Goal: Task Accomplishment & Management: Use online tool/utility

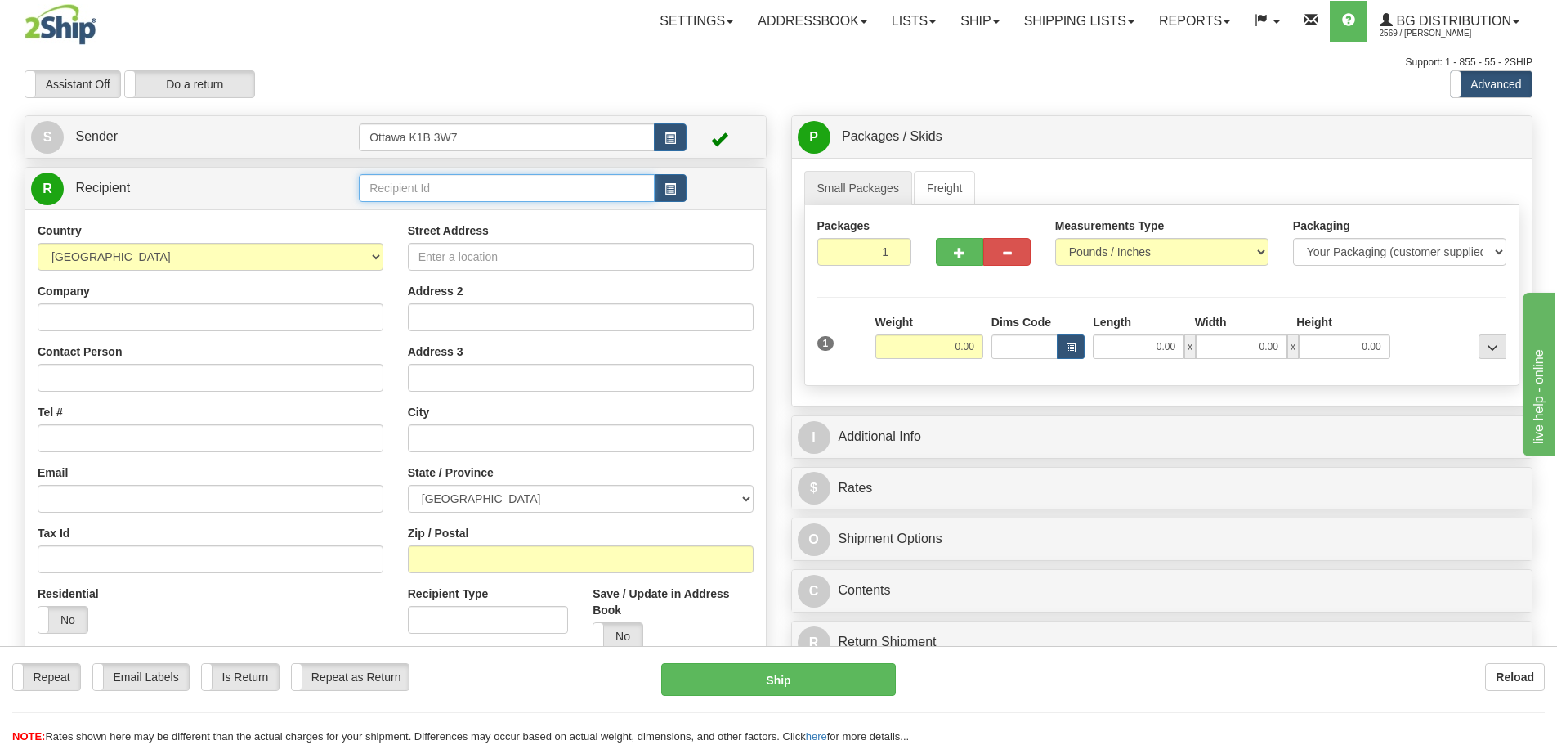
click at [421, 199] on input "text" at bounding box center [507, 188] width 296 height 28
type input "910856"
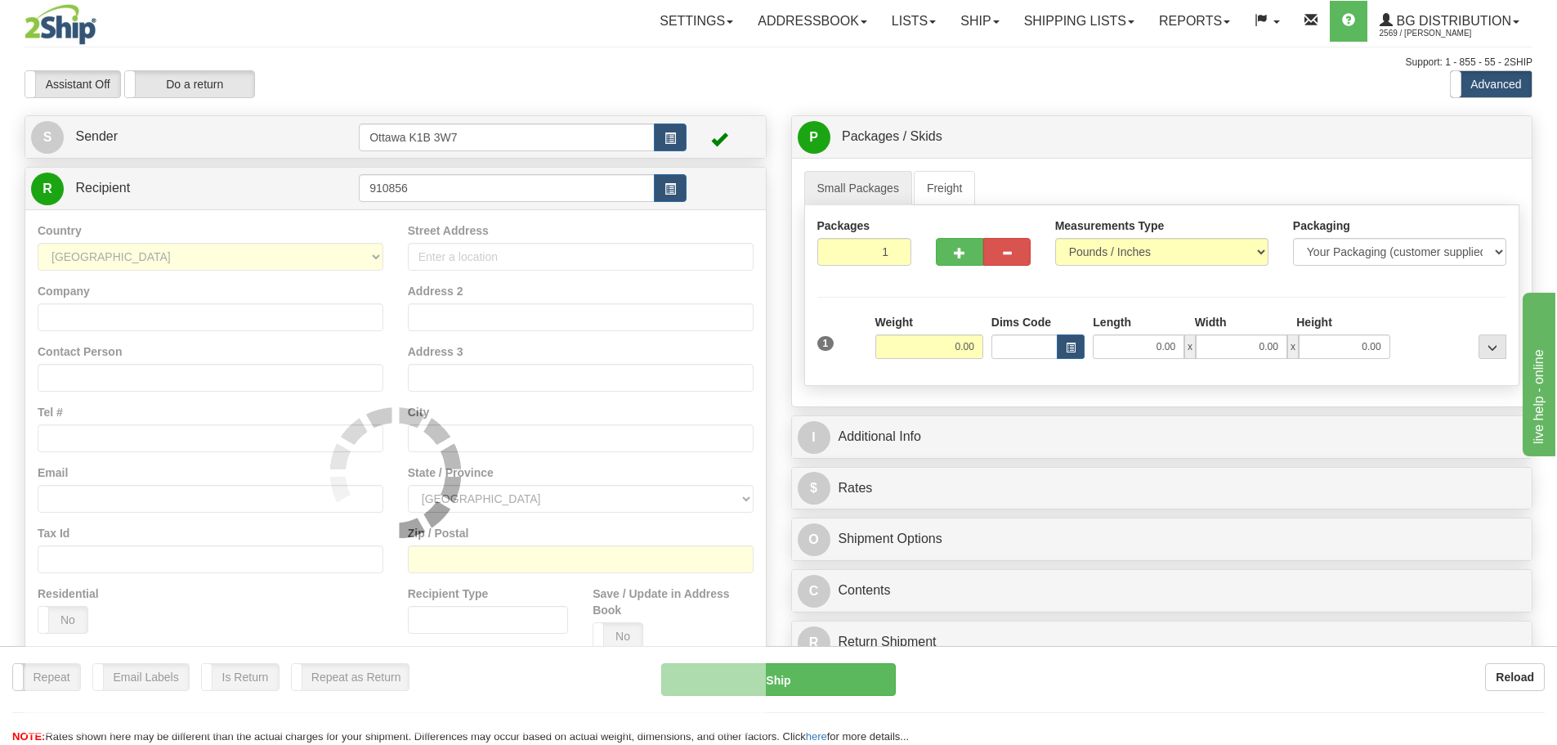
click at [455, 75] on div "Assistant On Assistant Off Do a return Do a return" at bounding box center [331, 84] width 638 height 28
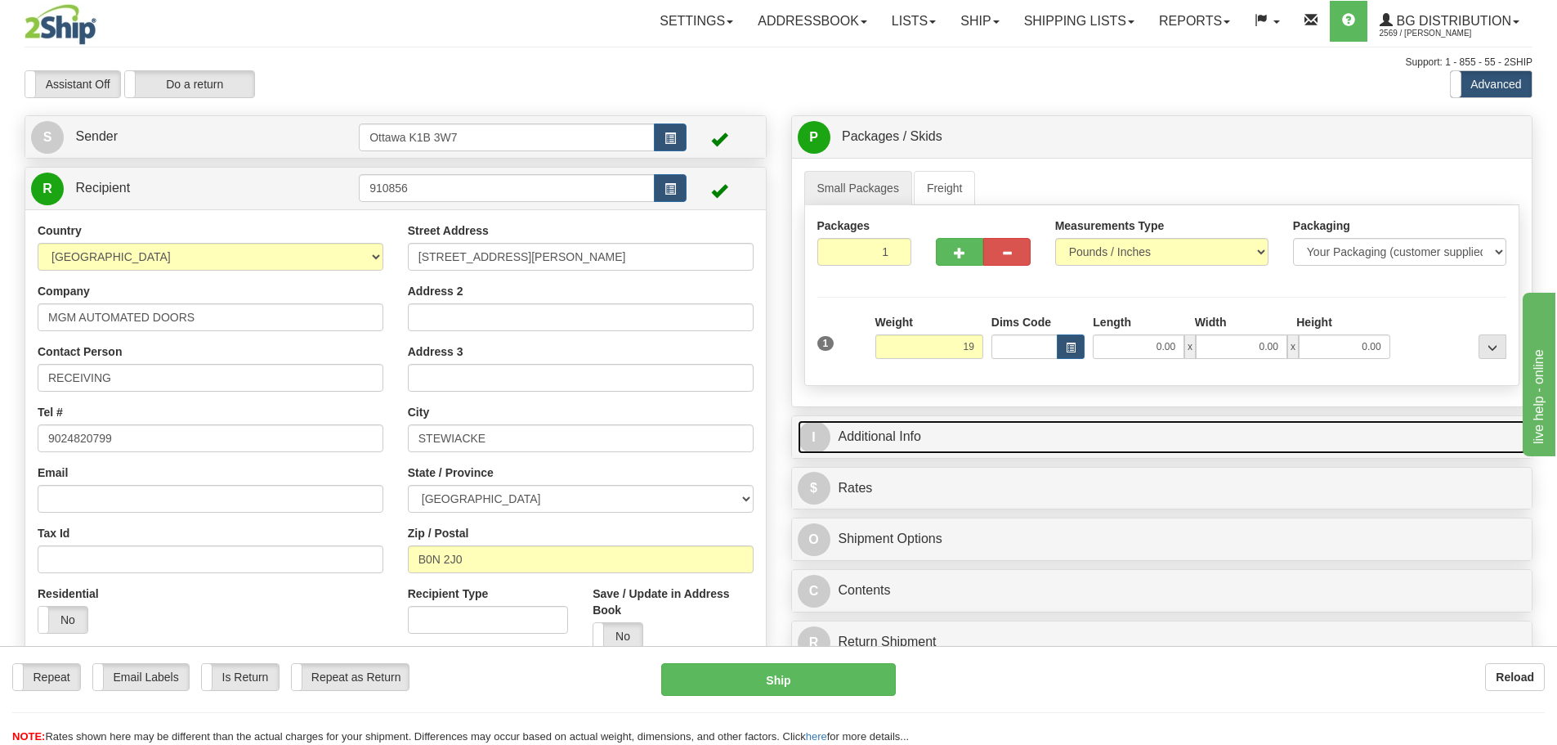
type input "19.00"
click at [1262, 449] on link "I Additional Info" at bounding box center [1162, 437] width 729 height 34
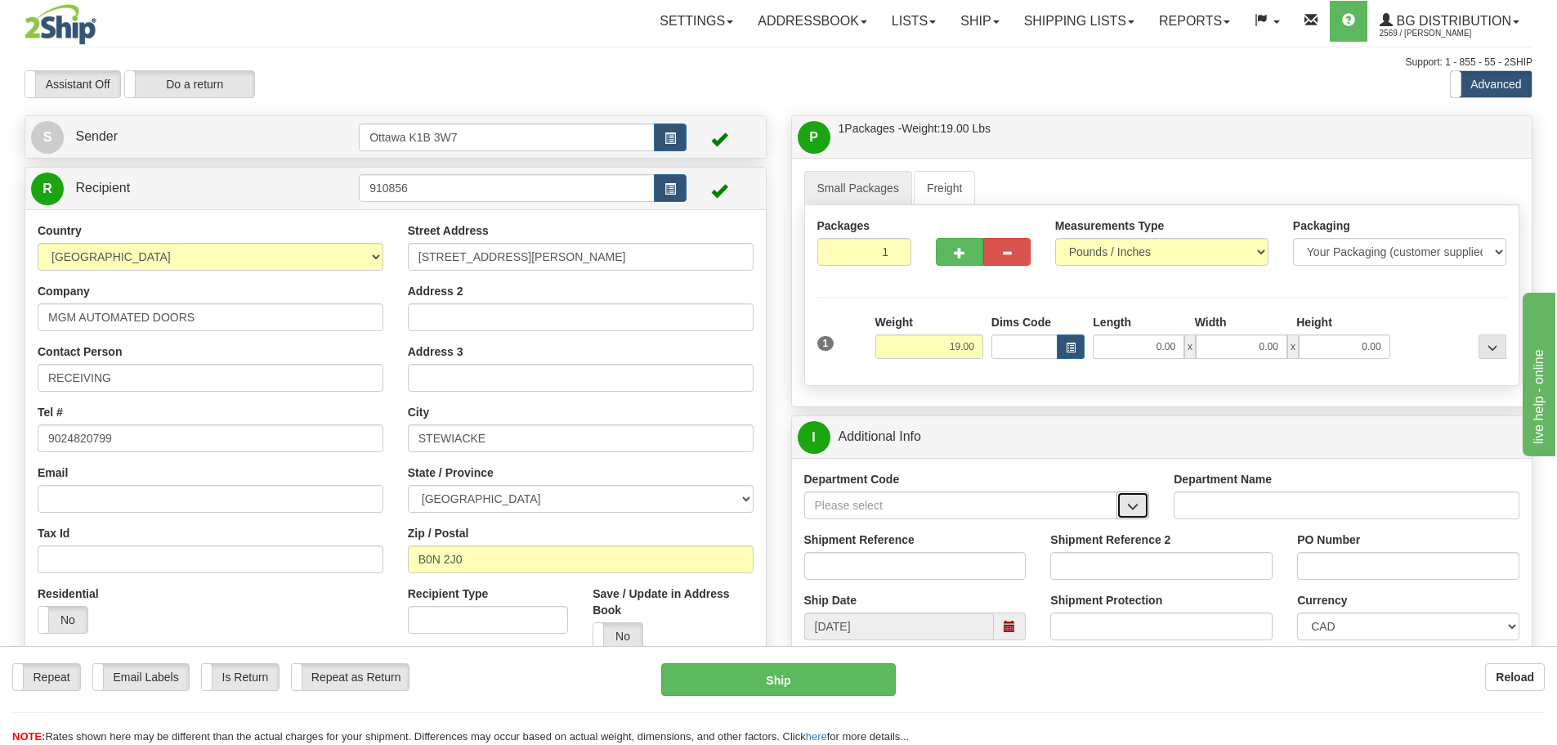
click at [1130, 504] on span "button" at bounding box center [1132, 506] width 11 height 11
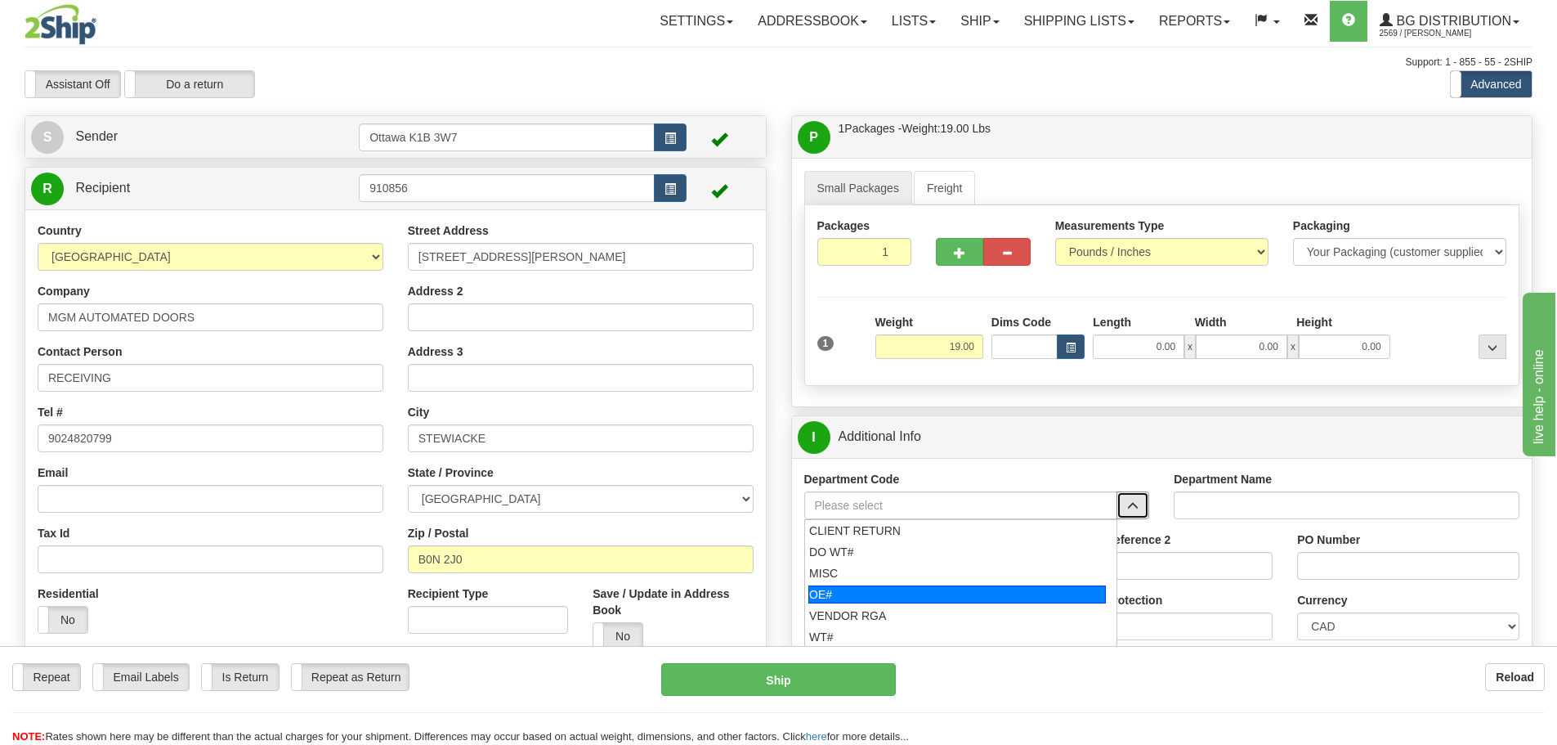
click at [996, 584] on li "OE#" at bounding box center [961, 594] width 312 height 21
type input "OE#"
type input "ORDERS"
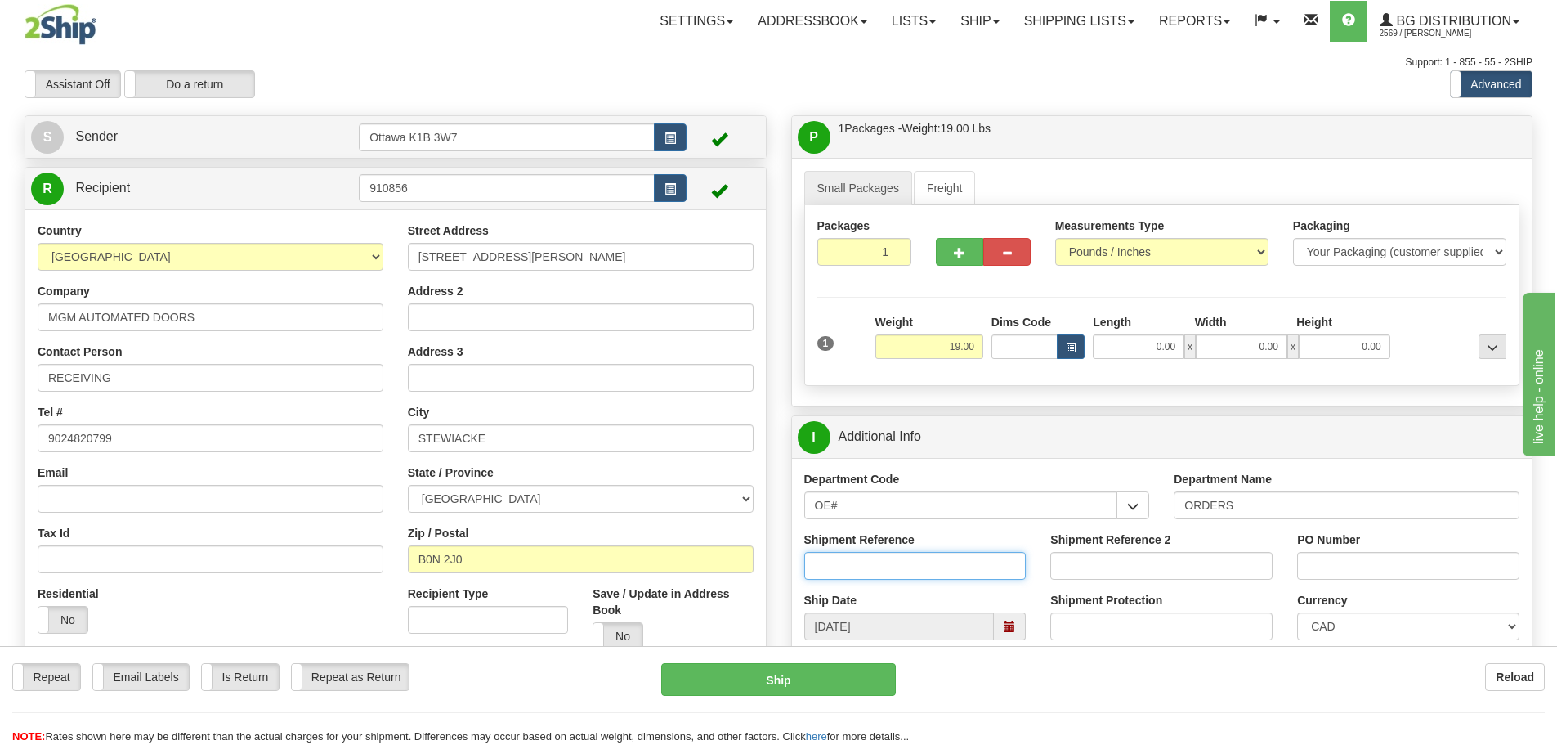
click at [944, 563] on input "Shipment Reference" at bounding box center [915, 566] width 222 height 28
type input "10201761-01"
click at [1179, 575] on input "Shipment Reference 2" at bounding box center [1161, 566] width 222 height 28
type input "10203525-00"
click at [1308, 560] on input "PO Number" at bounding box center [1408, 566] width 222 height 28
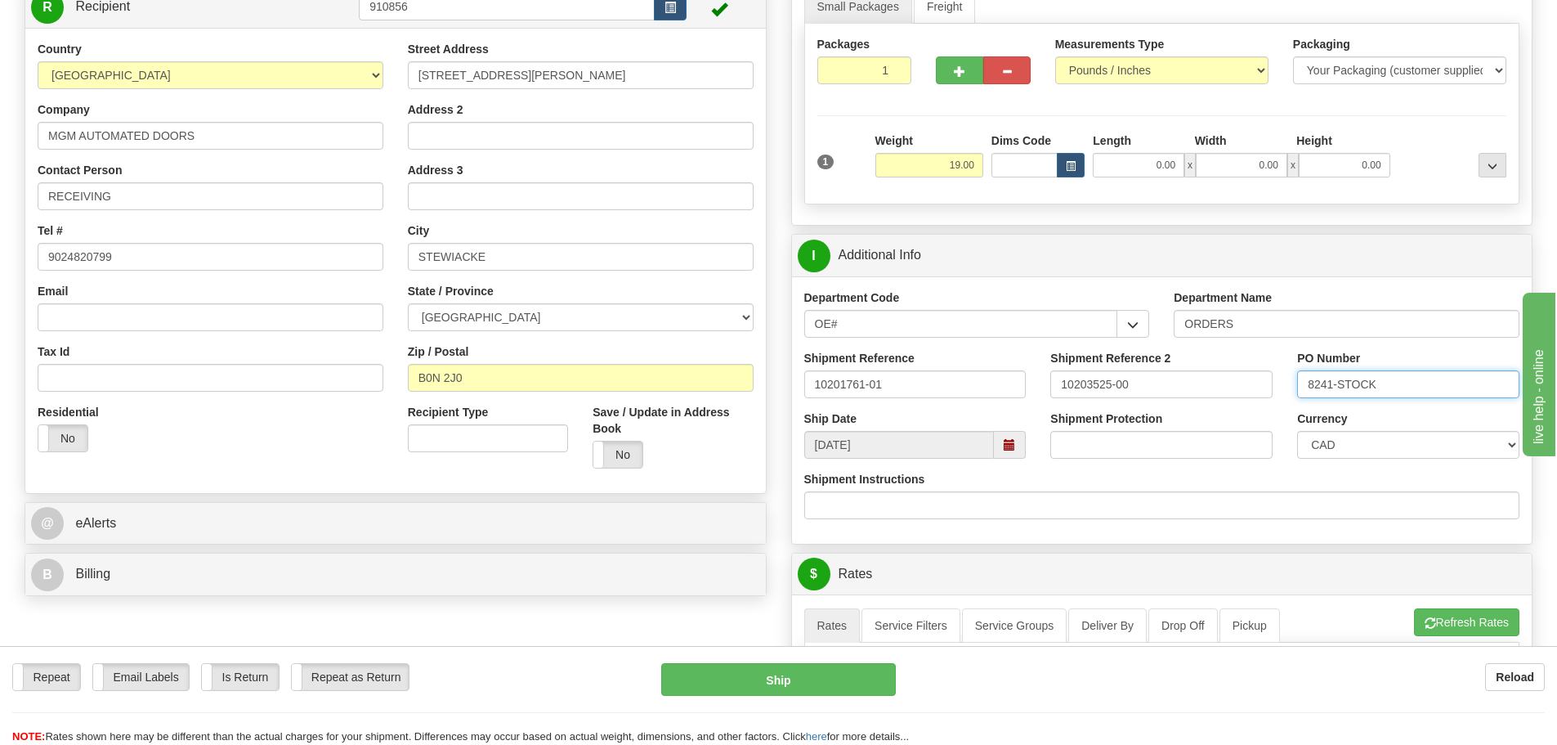
scroll to position [82, 0]
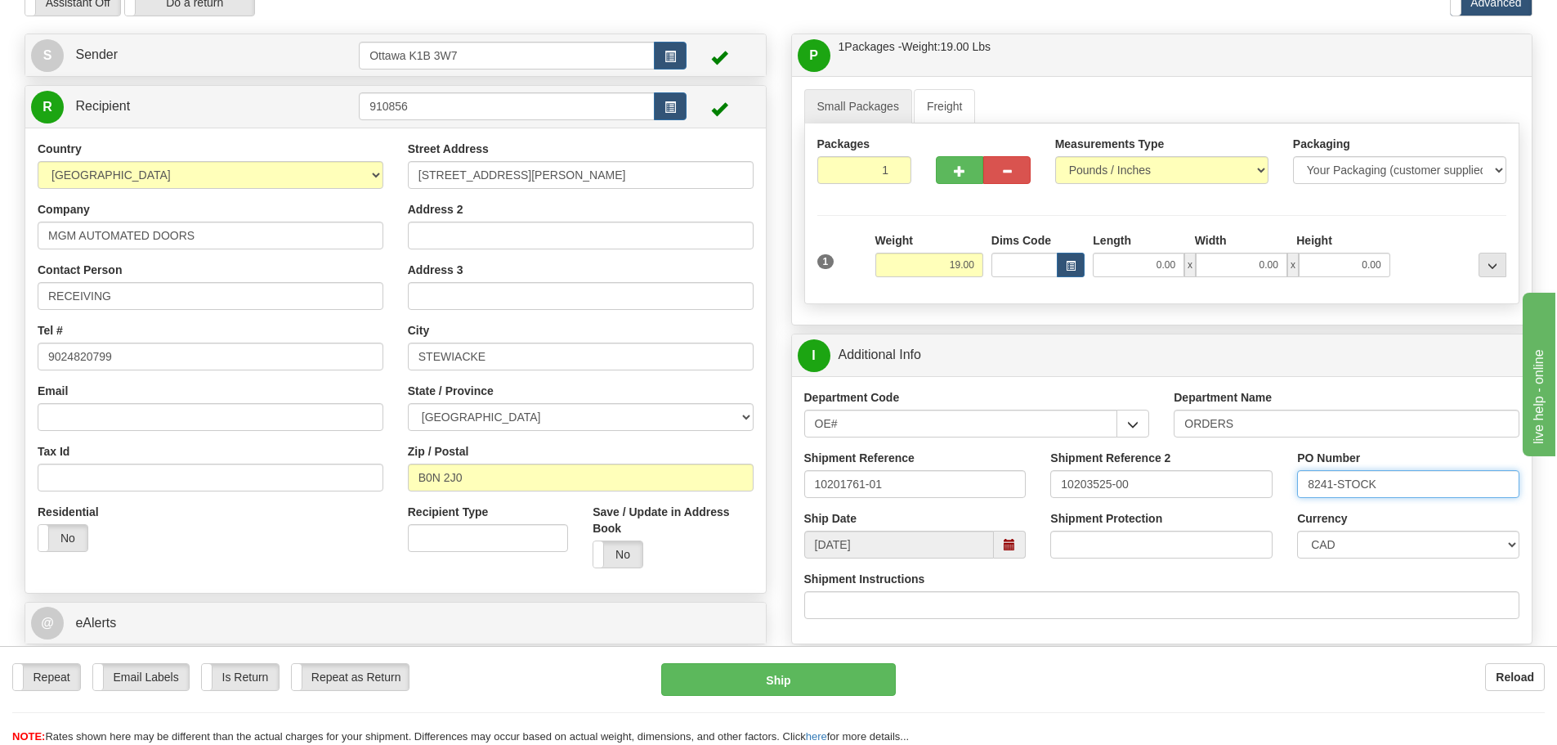
type input "8241-STOCK"
click at [1148, 269] on input "0.00" at bounding box center [1139, 265] width 92 height 25
type input "13.00"
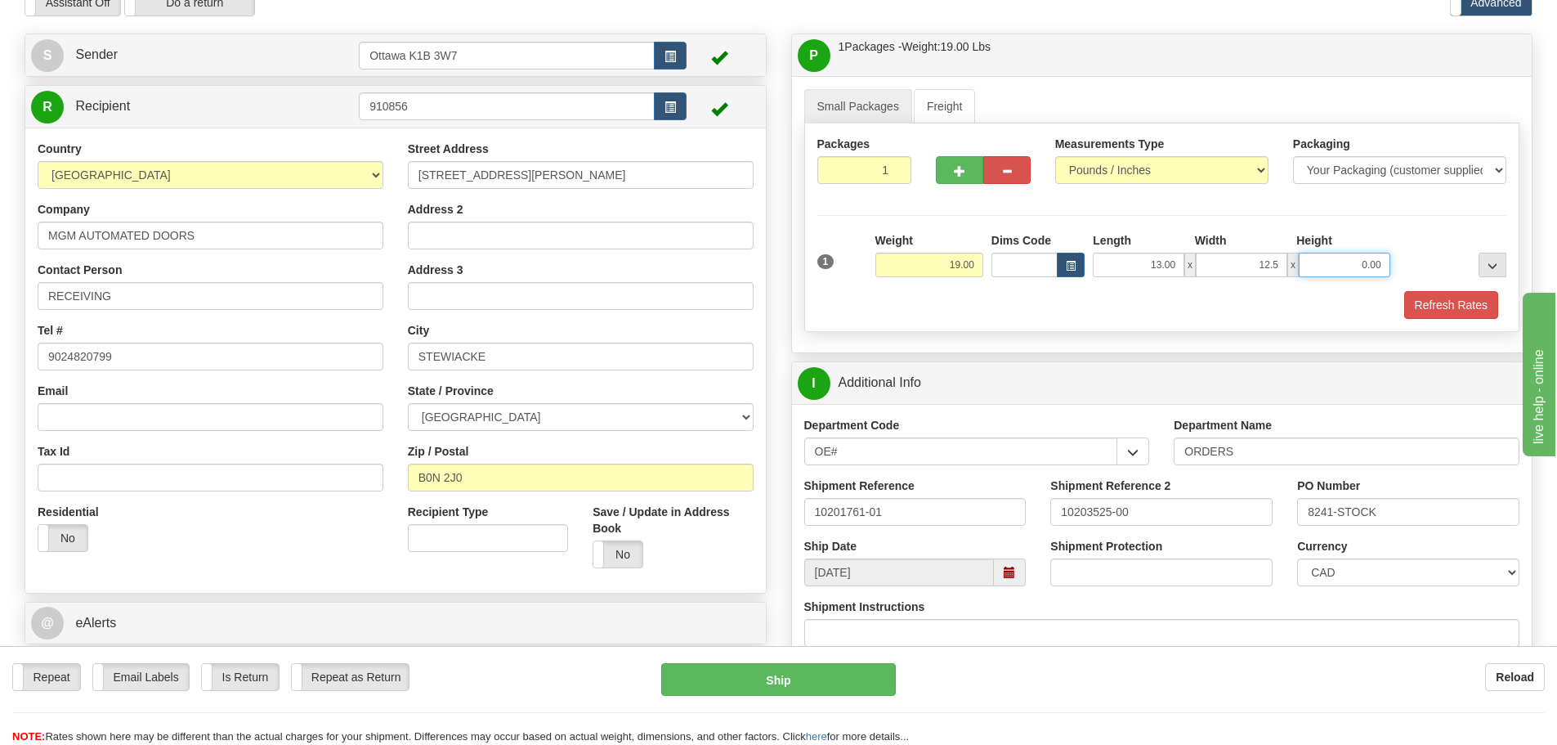
type input "12.50"
type input "9.00"
click at [1423, 311] on button "Refresh Rates" at bounding box center [1451, 305] width 94 height 28
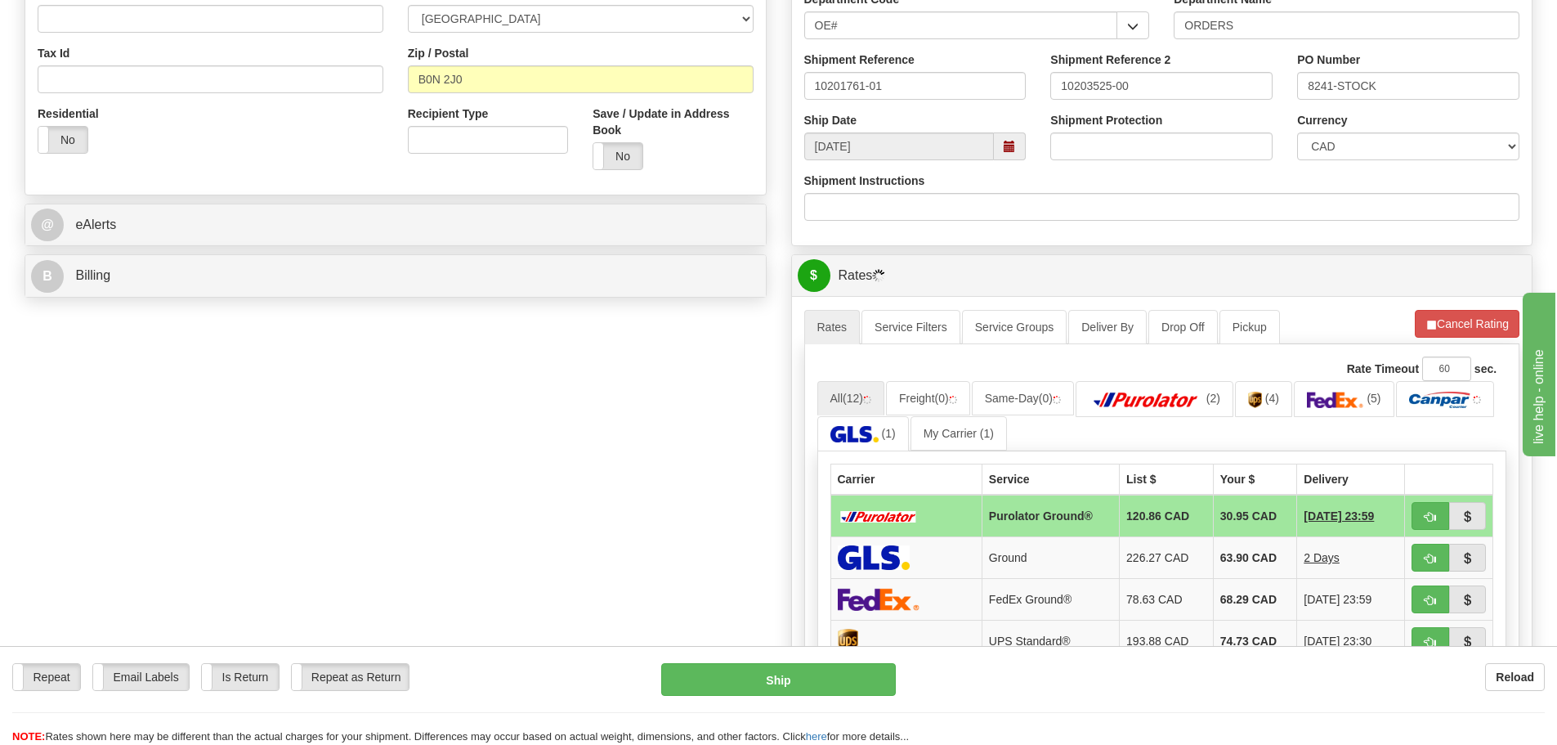
scroll to position [490, 0]
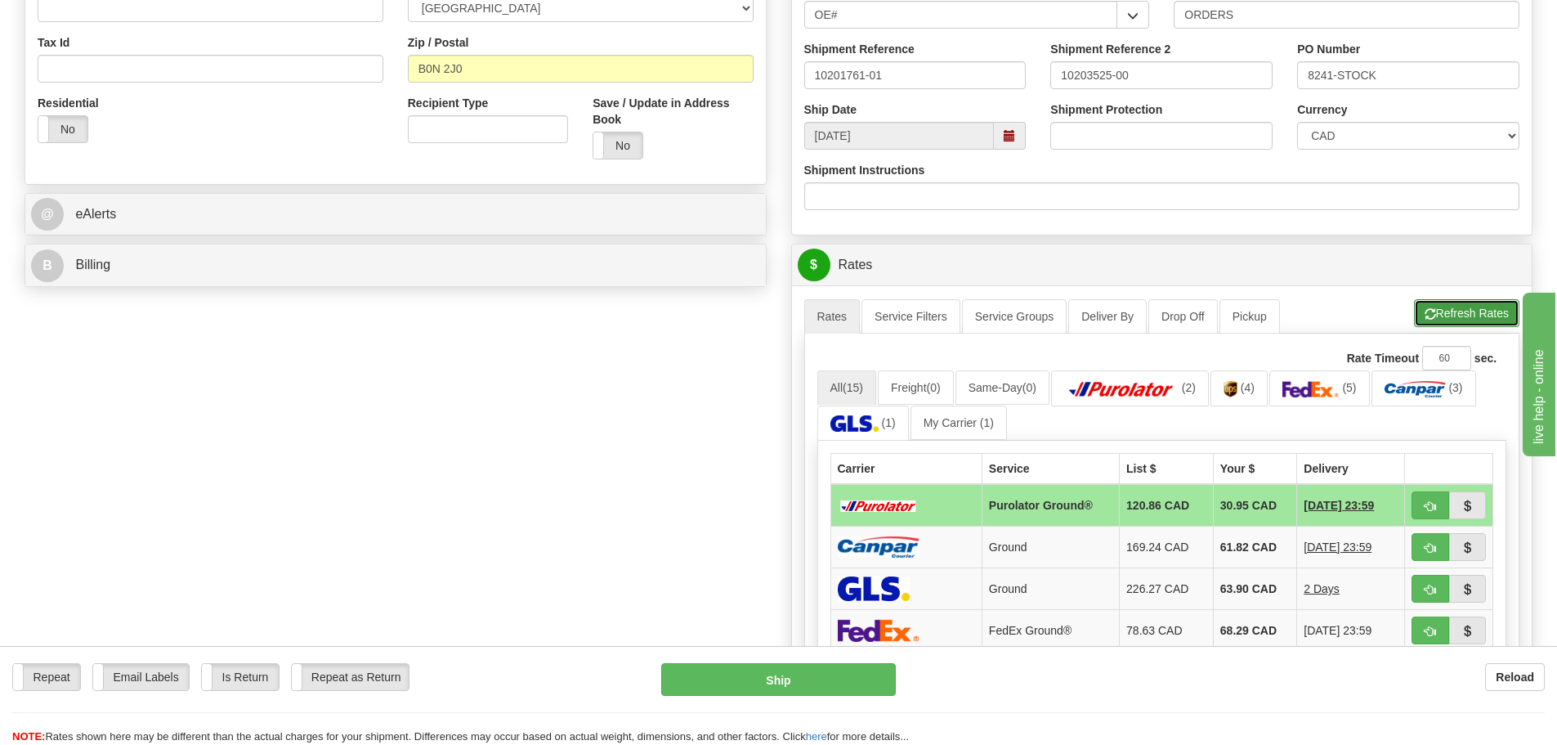
click at [1476, 307] on button "Refresh Rates" at bounding box center [1466, 313] width 105 height 28
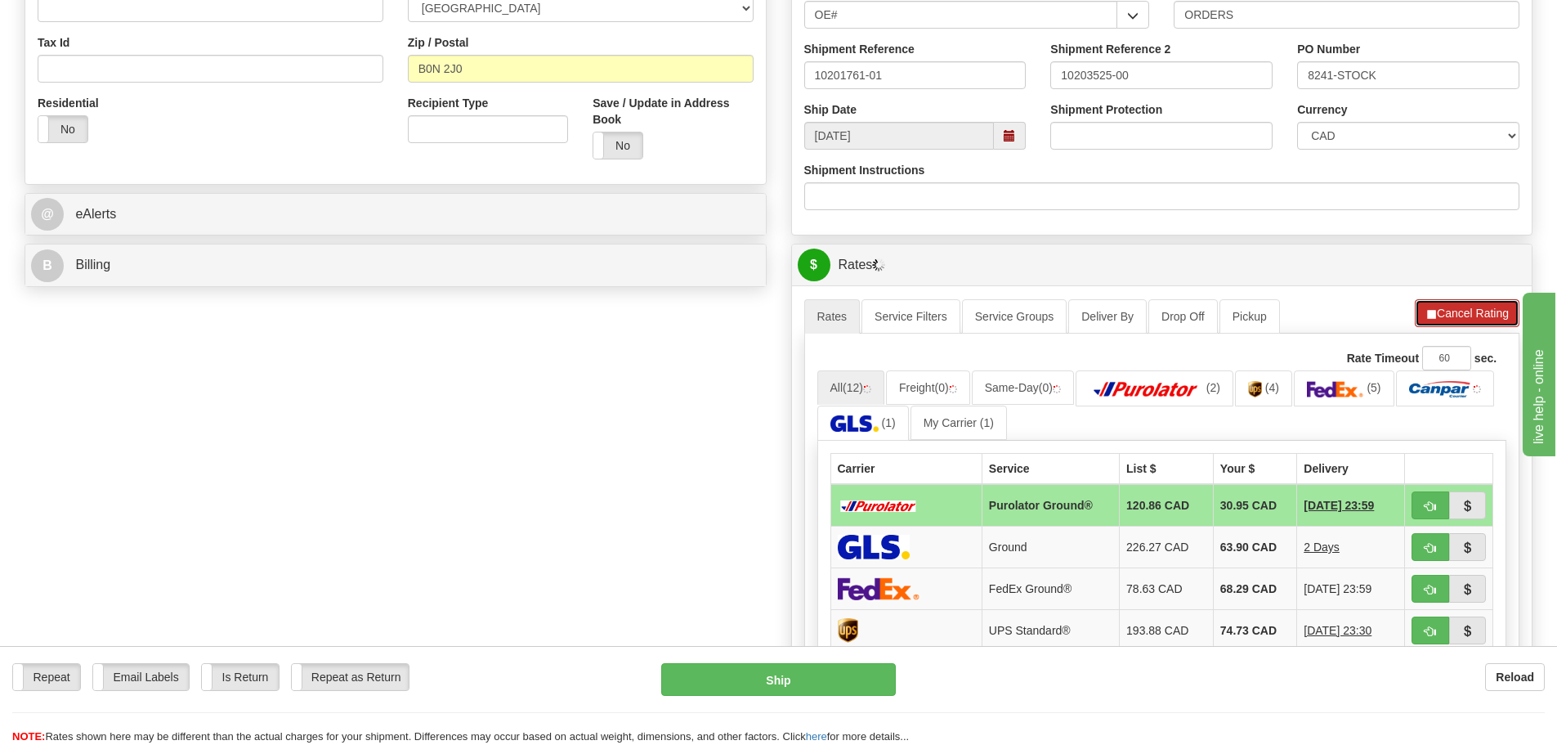
click at [1456, 315] on button "Cancel Rating" at bounding box center [1467, 313] width 105 height 28
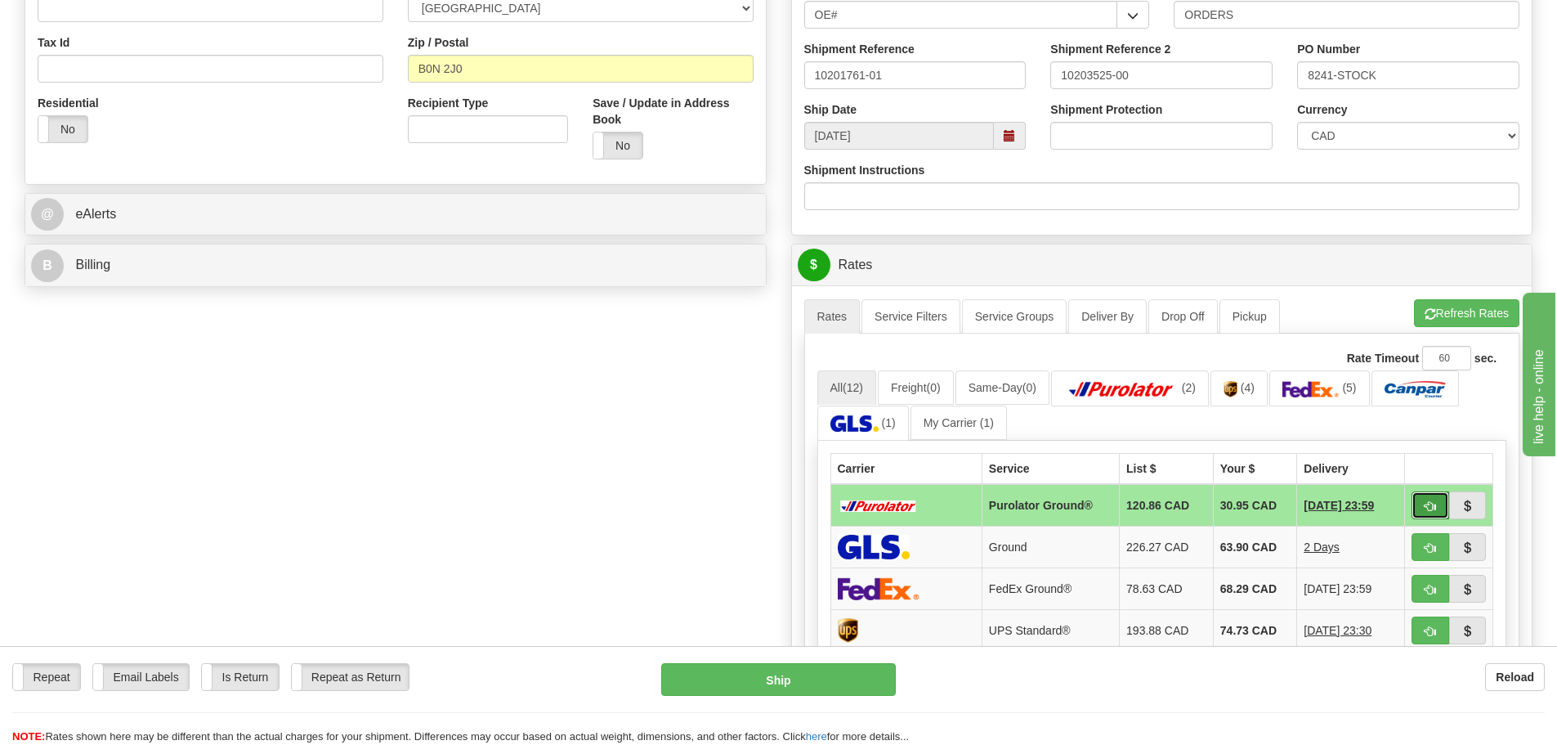
click at [1437, 494] on button "button" at bounding box center [1431, 505] width 38 height 28
type input "260"
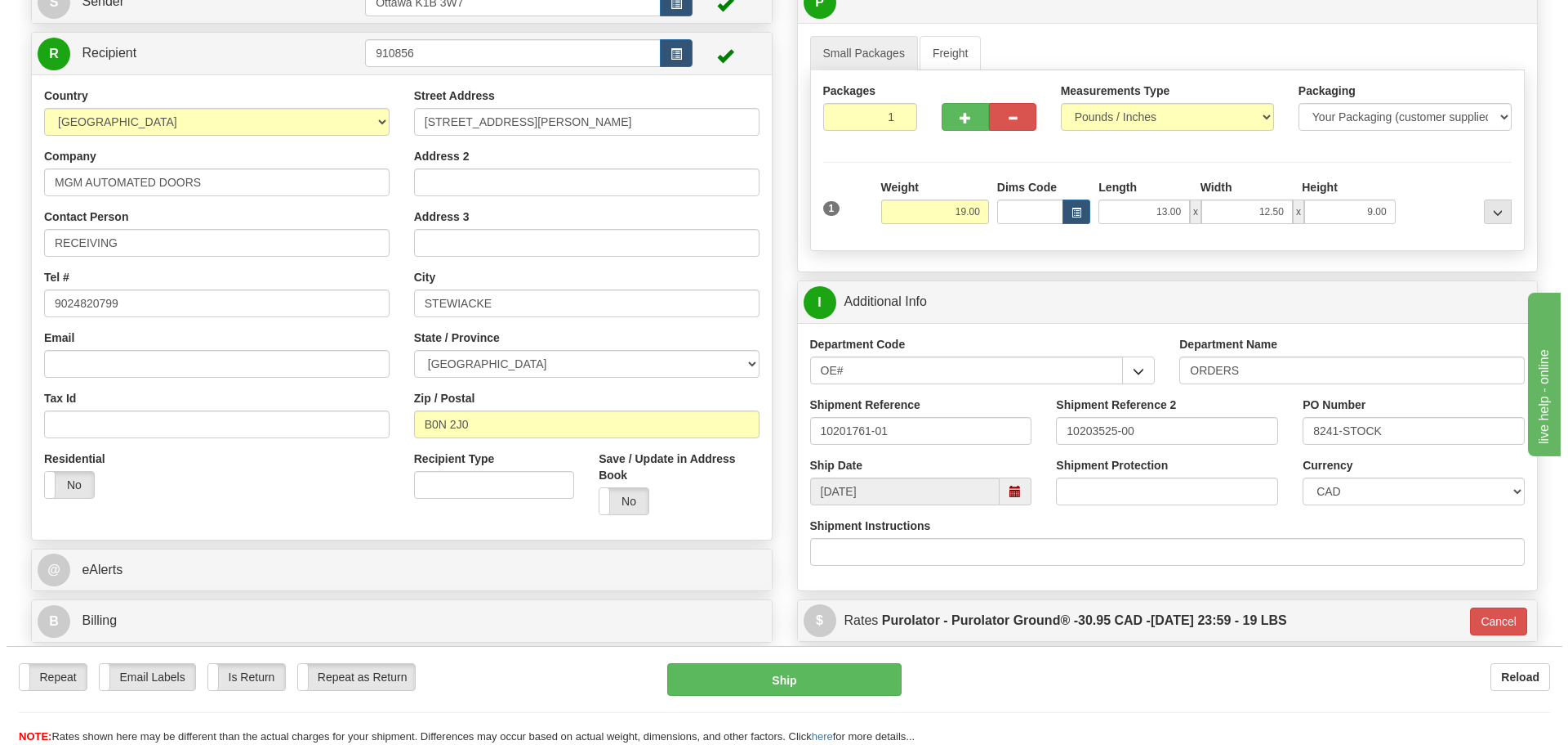
scroll to position [163, 0]
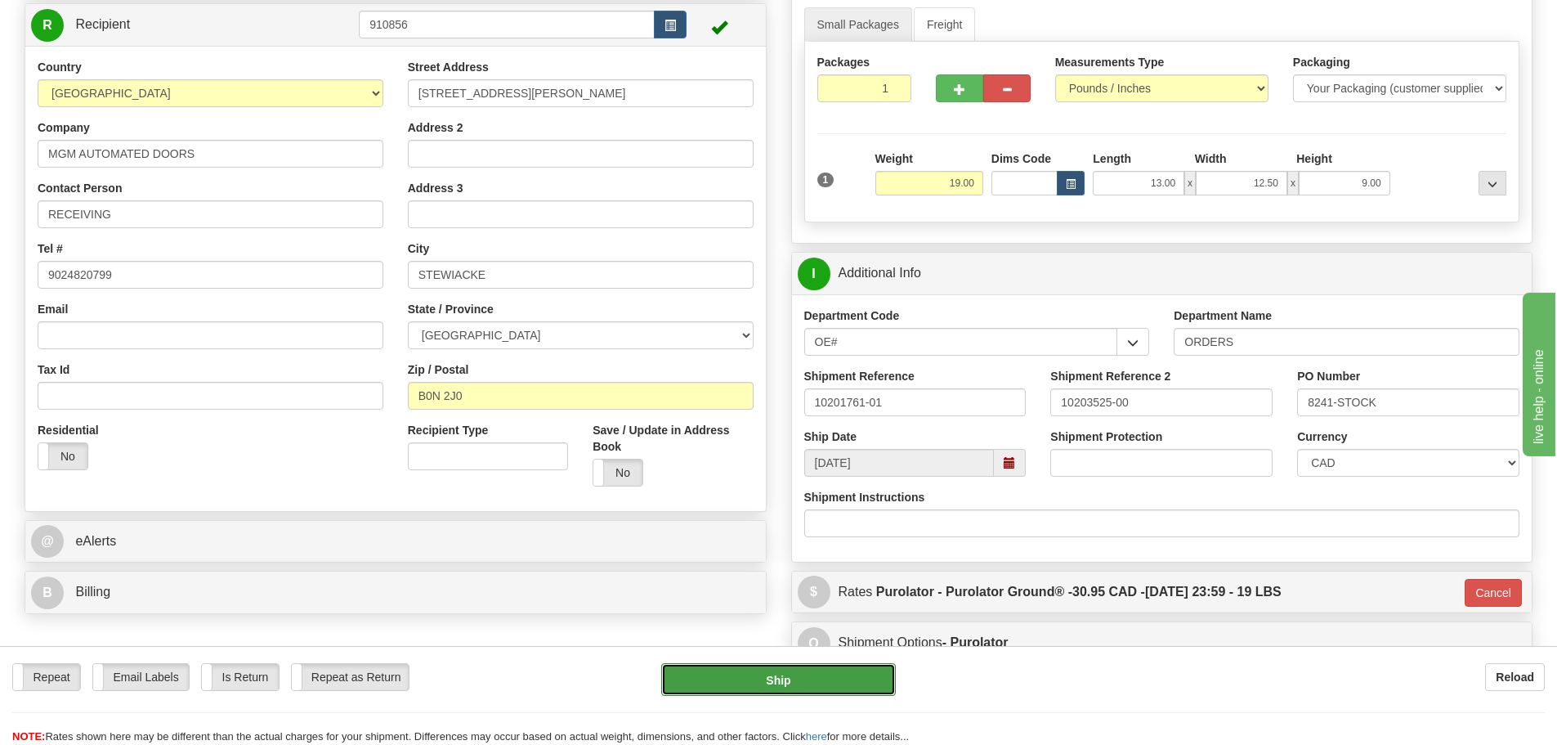
click at [821, 669] on button "Ship" at bounding box center [778, 679] width 235 height 33
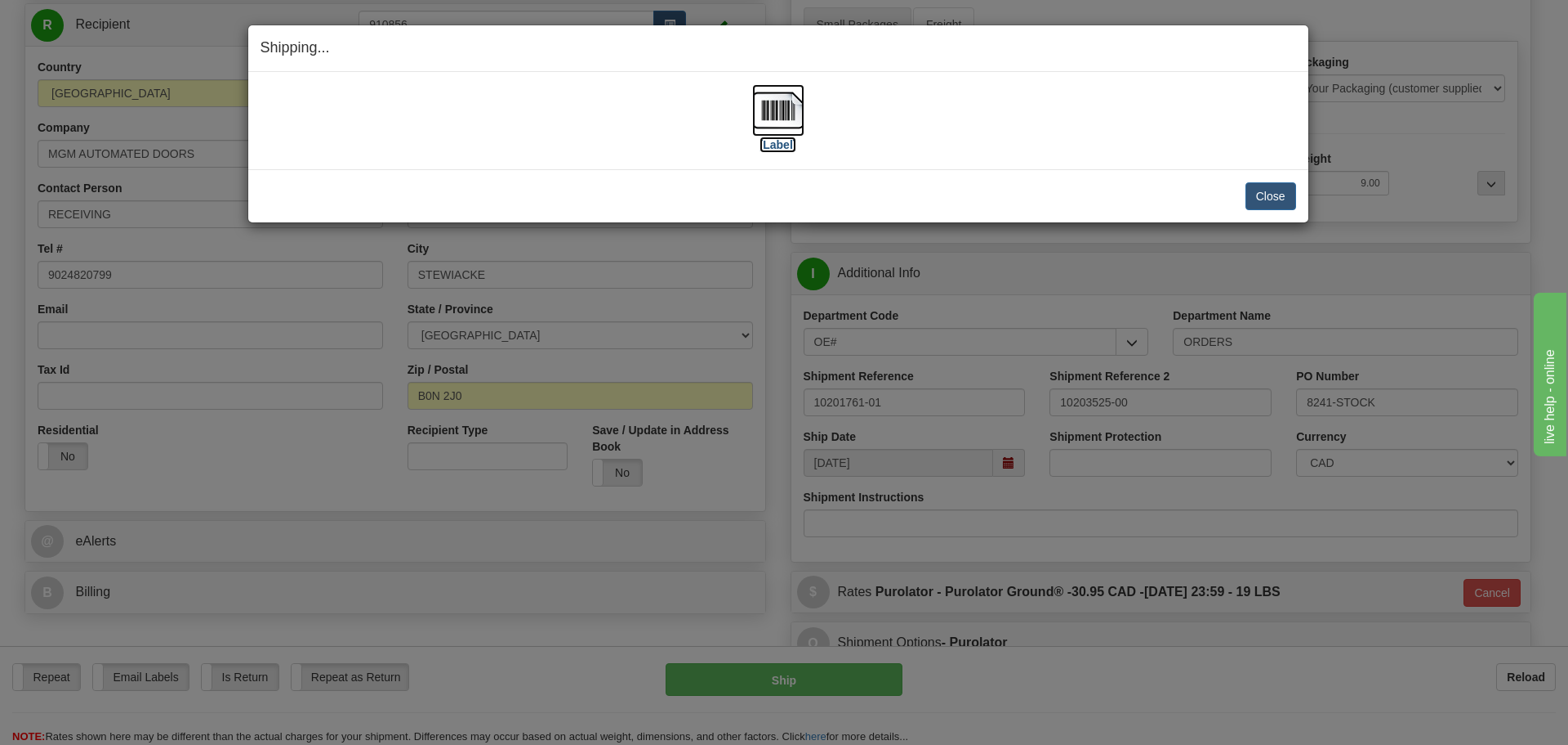
click at [788, 140] on label "[Label]" at bounding box center [779, 144] width 38 height 16
click at [1275, 190] on button "Close" at bounding box center [1270, 196] width 51 height 28
